Goal: Task Accomplishment & Management: Manage account settings

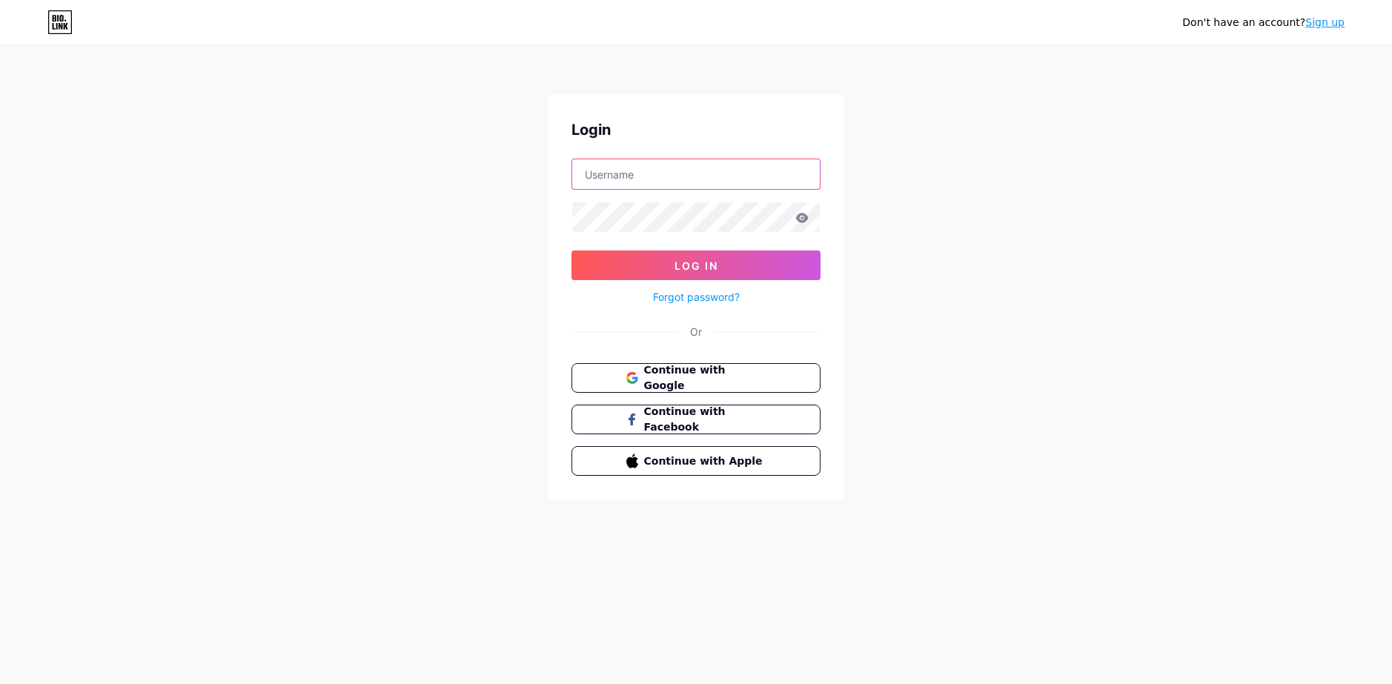
click at [712, 166] on input "text" at bounding box center [696, 174] width 248 height 30
click at [996, 186] on div "Don't have an account? Sign up Login Log In Forgot password? Or Continue with G…" at bounding box center [696, 273] width 1392 height 547
click at [711, 369] on span "Continue with Google" at bounding box center [705, 379] width 124 height 32
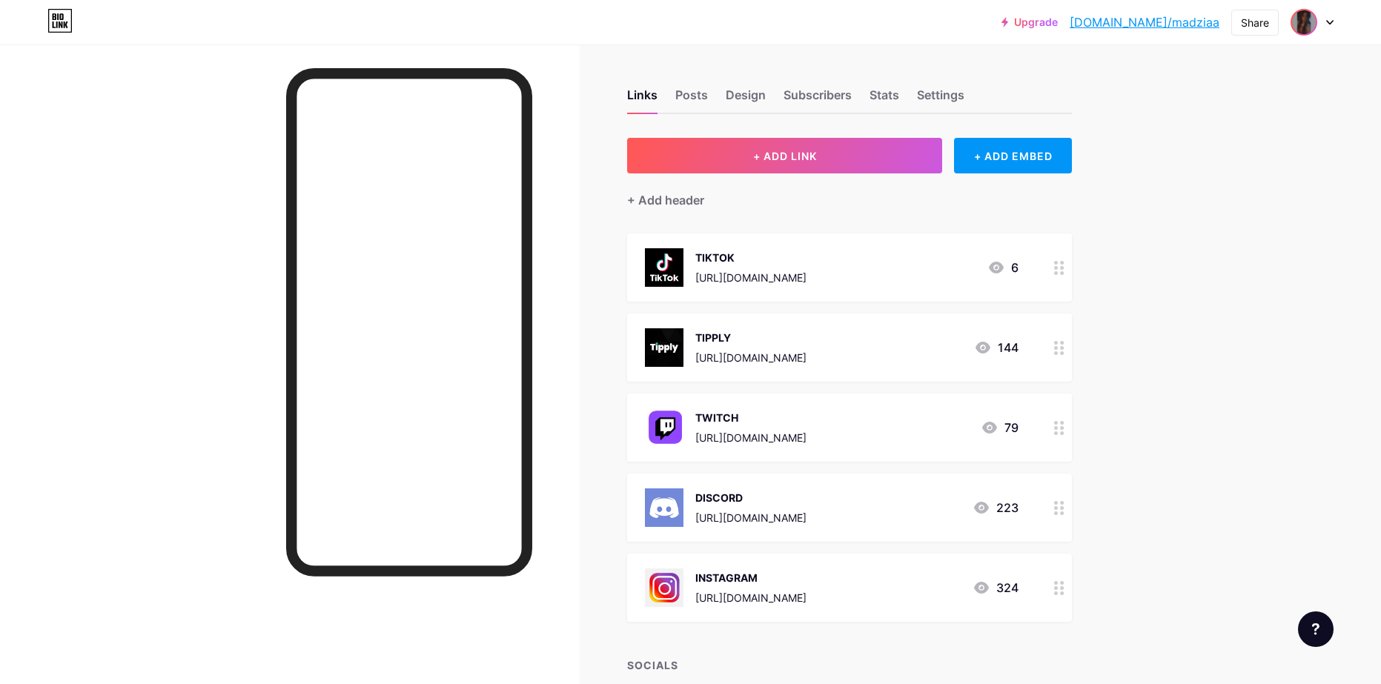
click at [1314, 16] on img at bounding box center [1304, 22] width 24 height 24
click at [1227, 210] on li "Logout" at bounding box center [1241, 208] width 184 height 40
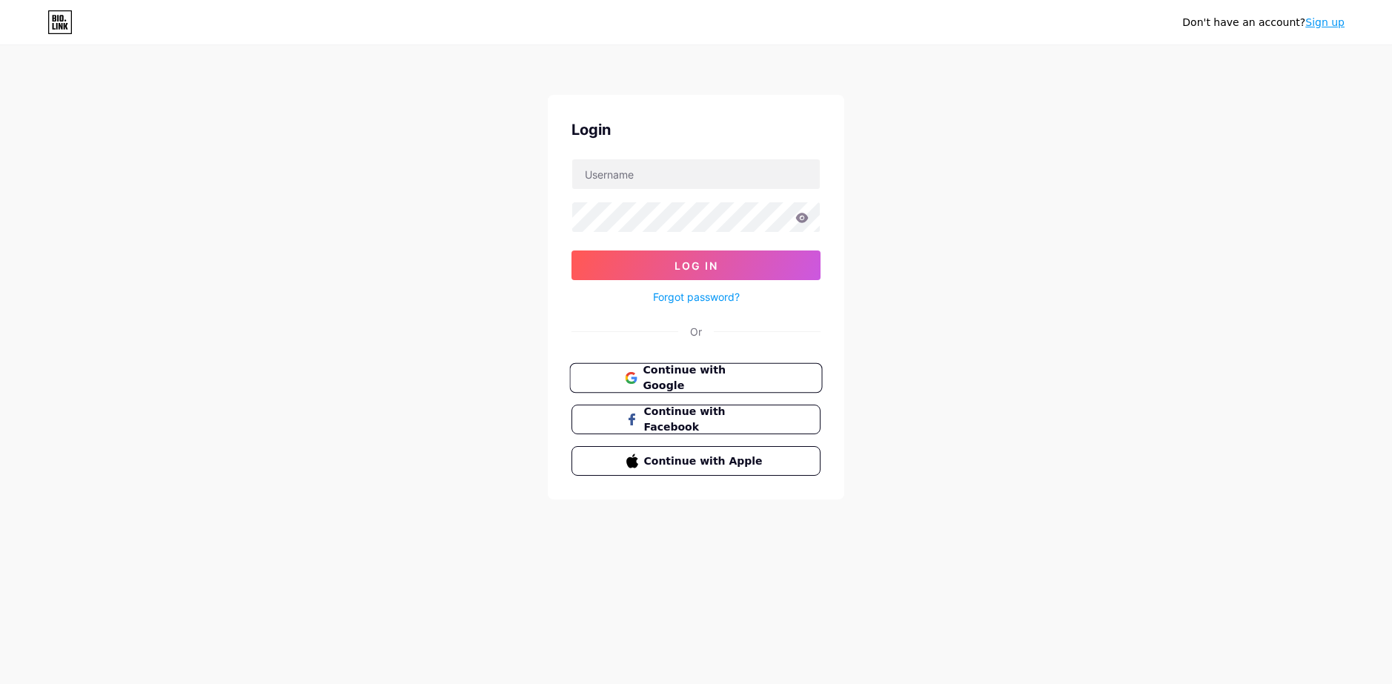
click at [719, 381] on span "Continue with Google" at bounding box center [705, 379] width 124 height 32
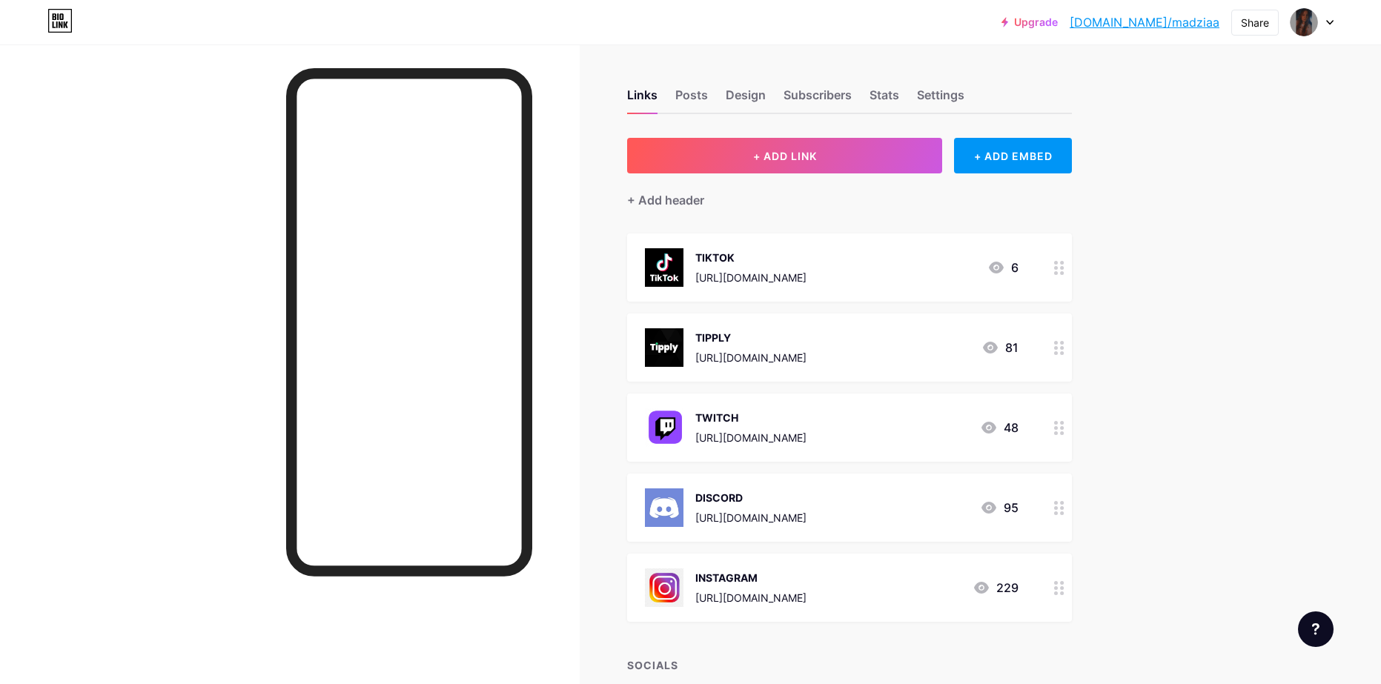
click at [1320, 17] on div at bounding box center [1312, 22] width 43 height 27
click at [1242, 168] on link "Account settings" at bounding box center [1241, 168] width 184 height 40
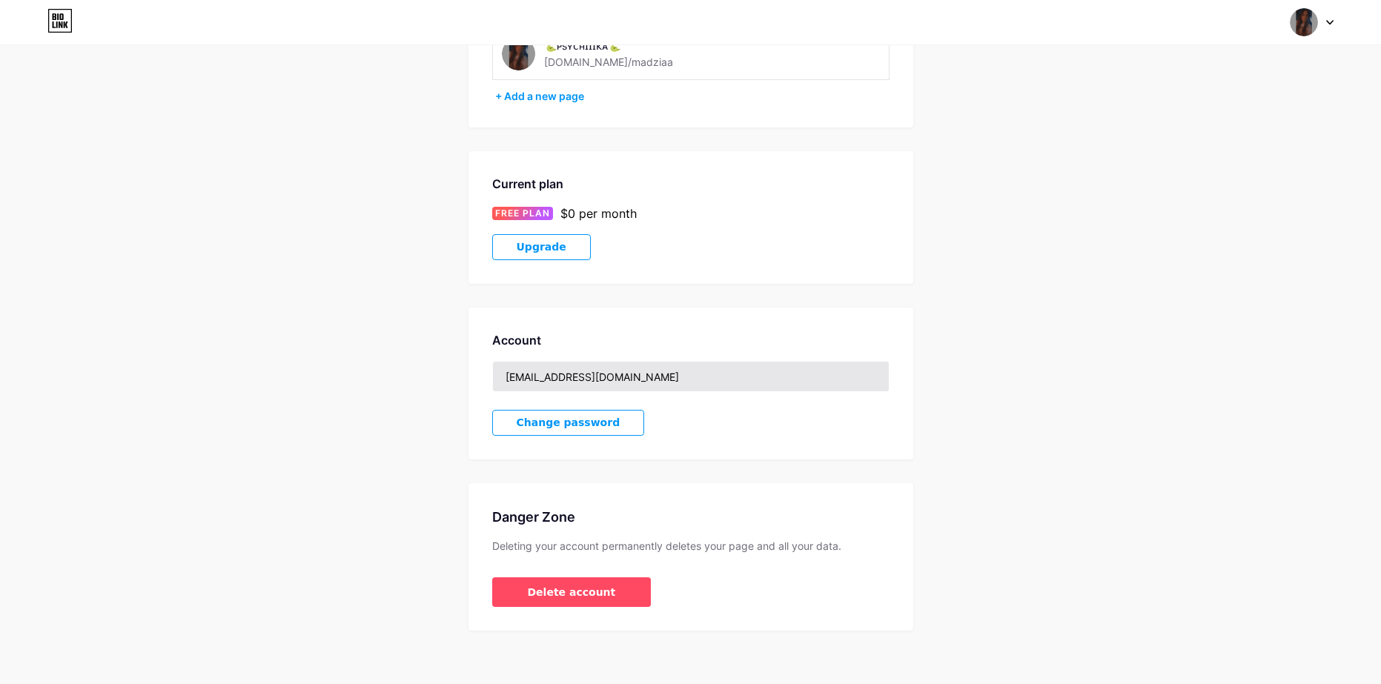
scroll to position [145, 0]
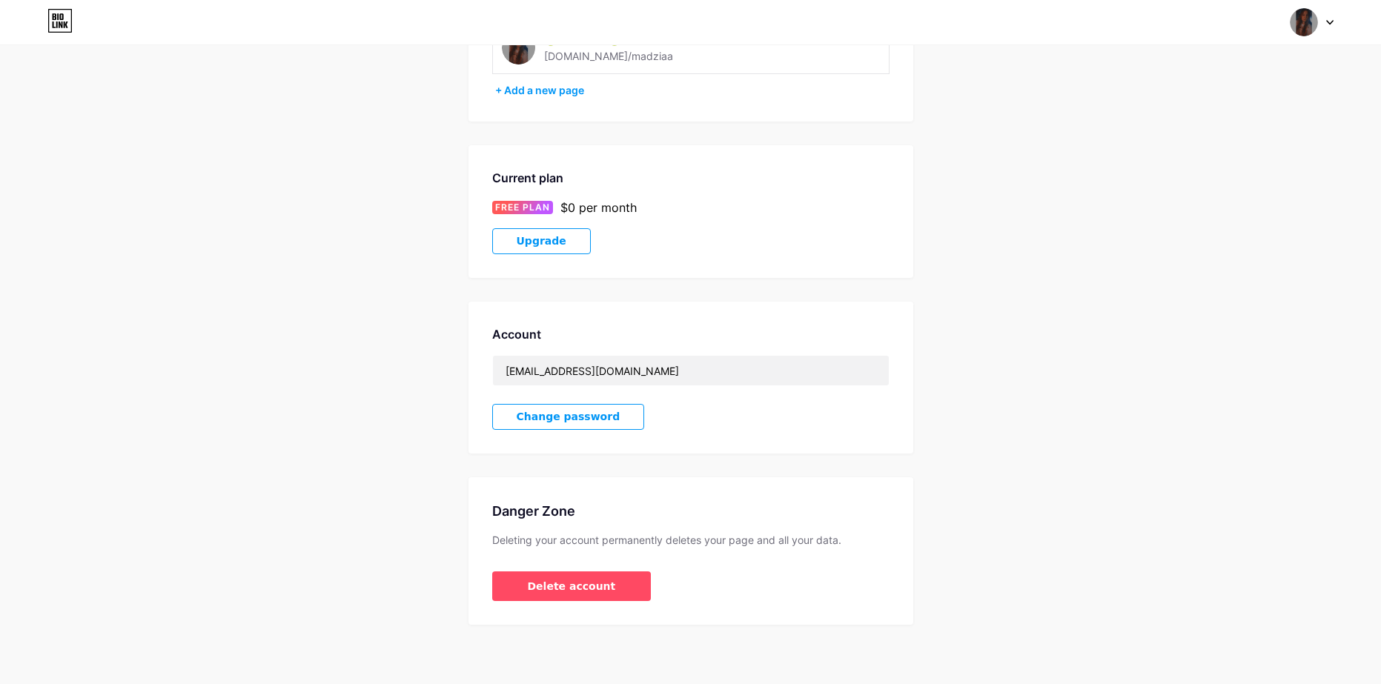
click at [1327, 21] on icon at bounding box center [1330, 23] width 6 height 4
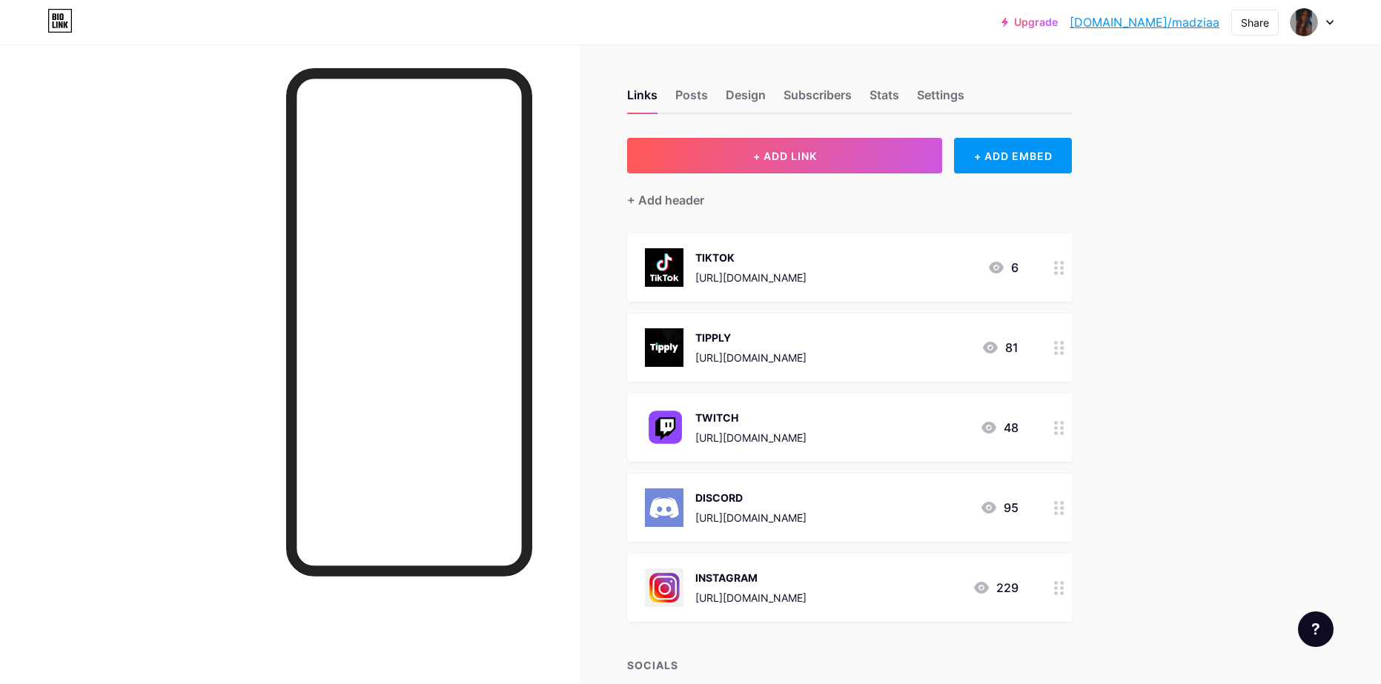
click at [1318, 24] on div at bounding box center [1312, 22] width 43 height 27
click at [1217, 288] on div "Upgrade [DOMAIN_NAME]/madzia... [DOMAIN_NAME]/madziaa Share Switch accounts 🐍ᴘs…" at bounding box center [690, 397] width 1381 height 795
